Goal: Task Accomplishment & Management: Use online tool/utility

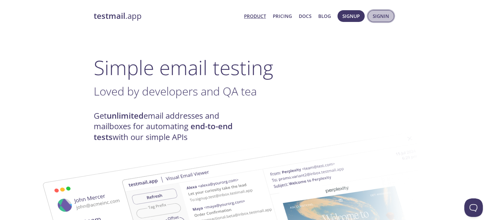
click at [368, 18] on button "Signin" at bounding box center [381, 16] width 26 height 12
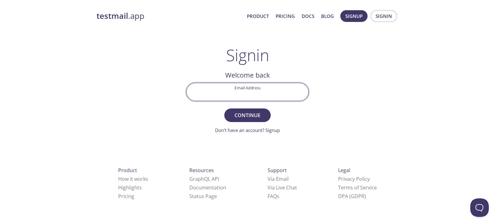
click at [221, 93] on input "Email Address" at bounding box center [247, 92] width 122 height 18
type input "[EMAIL_ADDRESS][DOMAIN_NAME]"
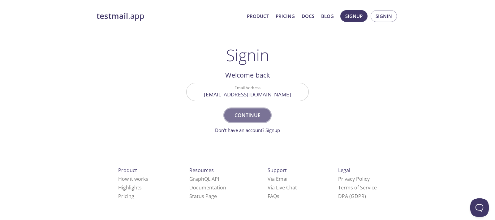
click at [251, 113] on span "Continue" at bounding box center [247, 115] width 33 height 9
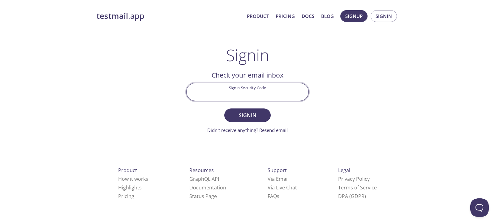
click at [238, 88] on input "Signin Security Code" at bounding box center [247, 92] width 122 height 18
paste input "N3JX4Z8"
type input "N3JX4Z8"
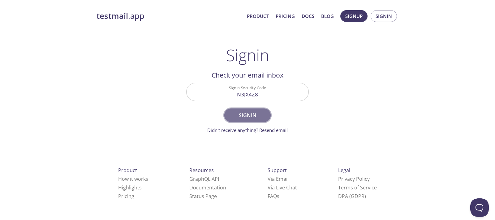
click at [268, 112] on button "Signin" at bounding box center [247, 116] width 46 height 14
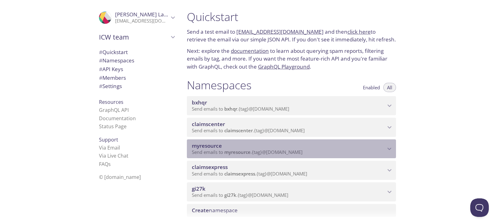
click at [251, 152] on span "Send emails to myresource . {tag} @[DOMAIN_NAME]" at bounding box center [247, 152] width 111 height 6
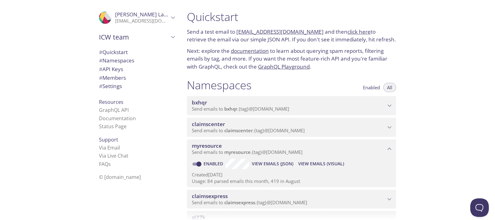
click at [306, 165] on span "View Emails (Visual)" at bounding box center [321, 163] width 46 height 7
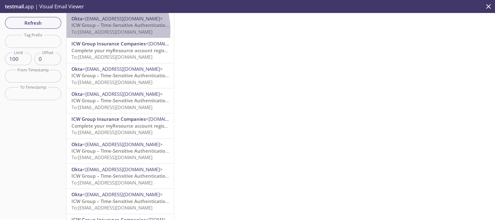
click at [97, 30] on span "To: [EMAIL_ADDRESS][DOMAIN_NAME]" at bounding box center [111, 32] width 81 height 6
